Goal: Find specific page/section: Find specific page/section

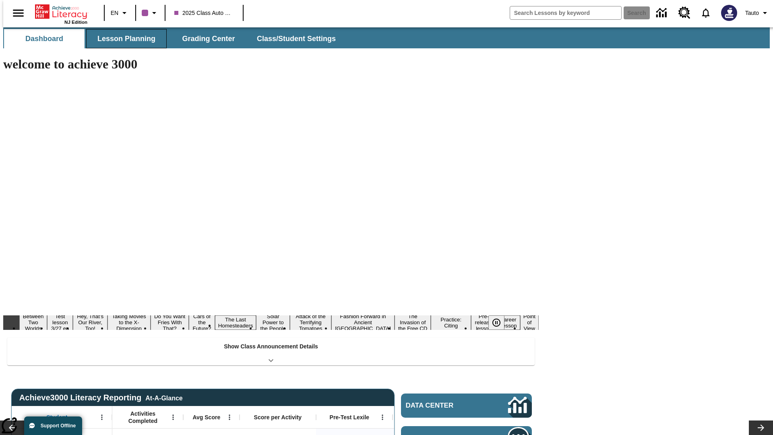
click at [123, 39] on button "Lesson Planning" at bounding box center [126, 38] width 81 height 19
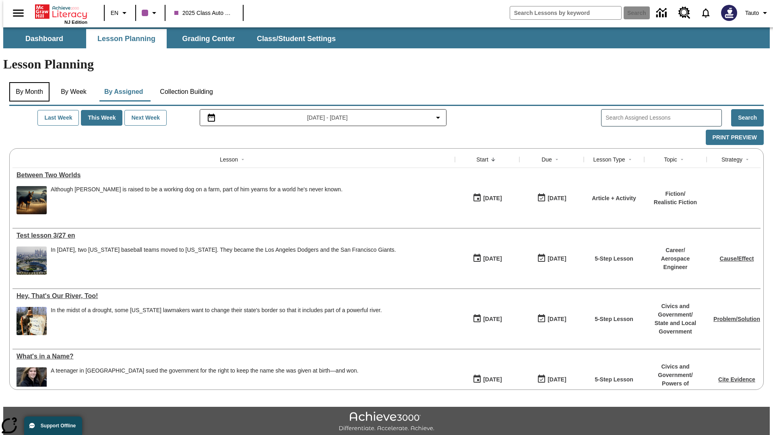
click at [27, 82] on button "By Month" at bounding box center [29, 91] width 40 height 19
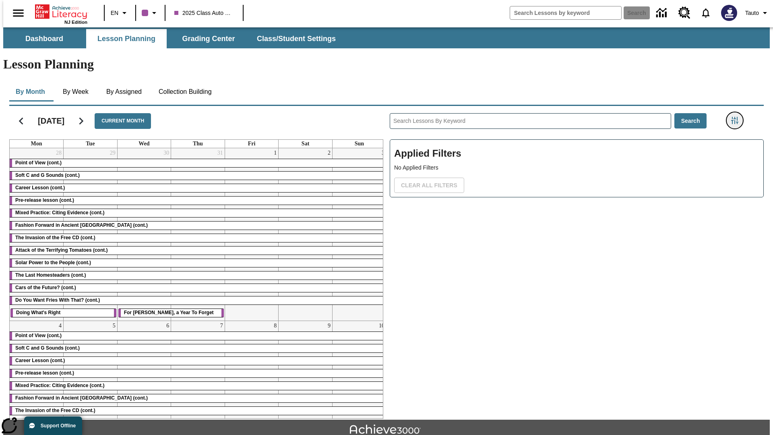
click at [737, 117] on icon "Filters Side menu" at bounding box center [734, 120] width 7 height 7
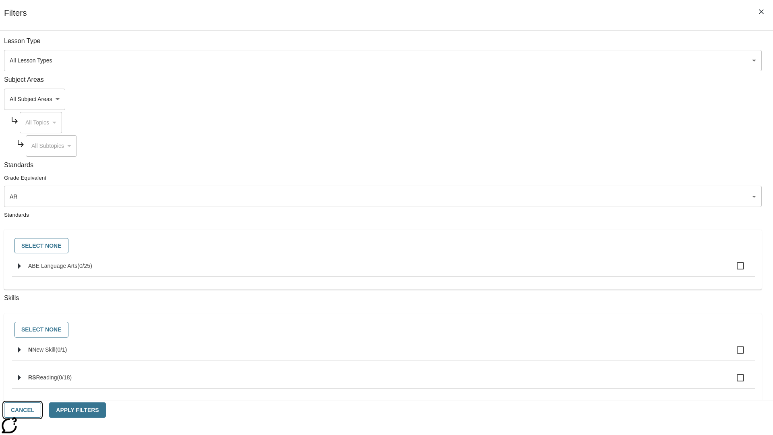
click at [41, 410] on button "Cancel" at bounding box center [22, 410] width 37 height 16
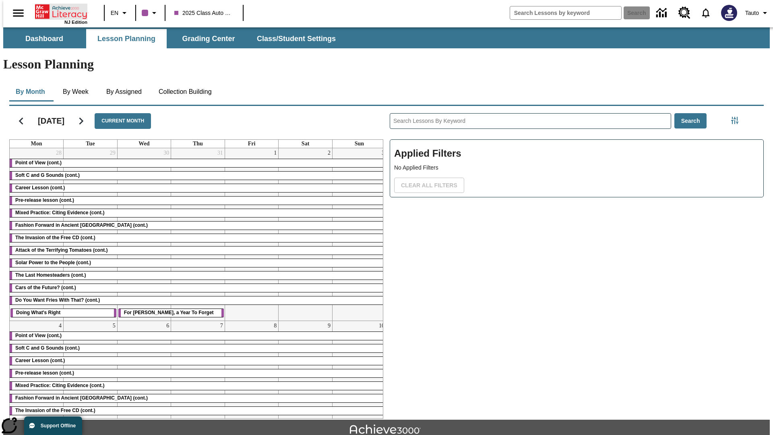
click at [58, 11] on icon "Home" at bounding box center [62, 12] width 54 height 16
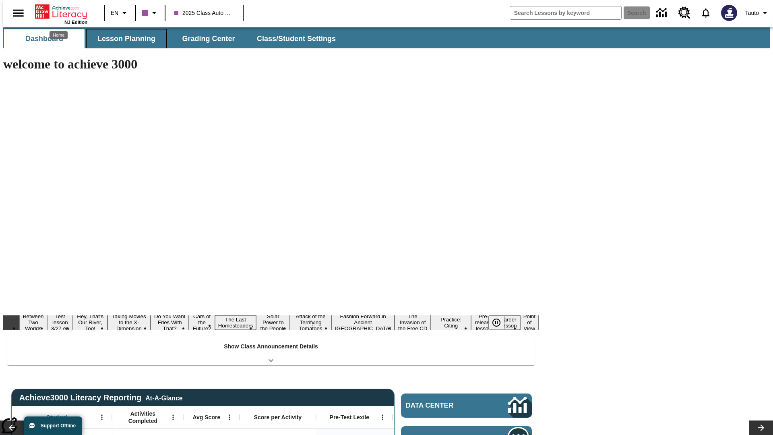
click at [123, 39] on button "Lesson Planning" at bounding box center [126, 38] width 81 height 19
